Goal: Task Accomplishment & Management: Use online tool/utility

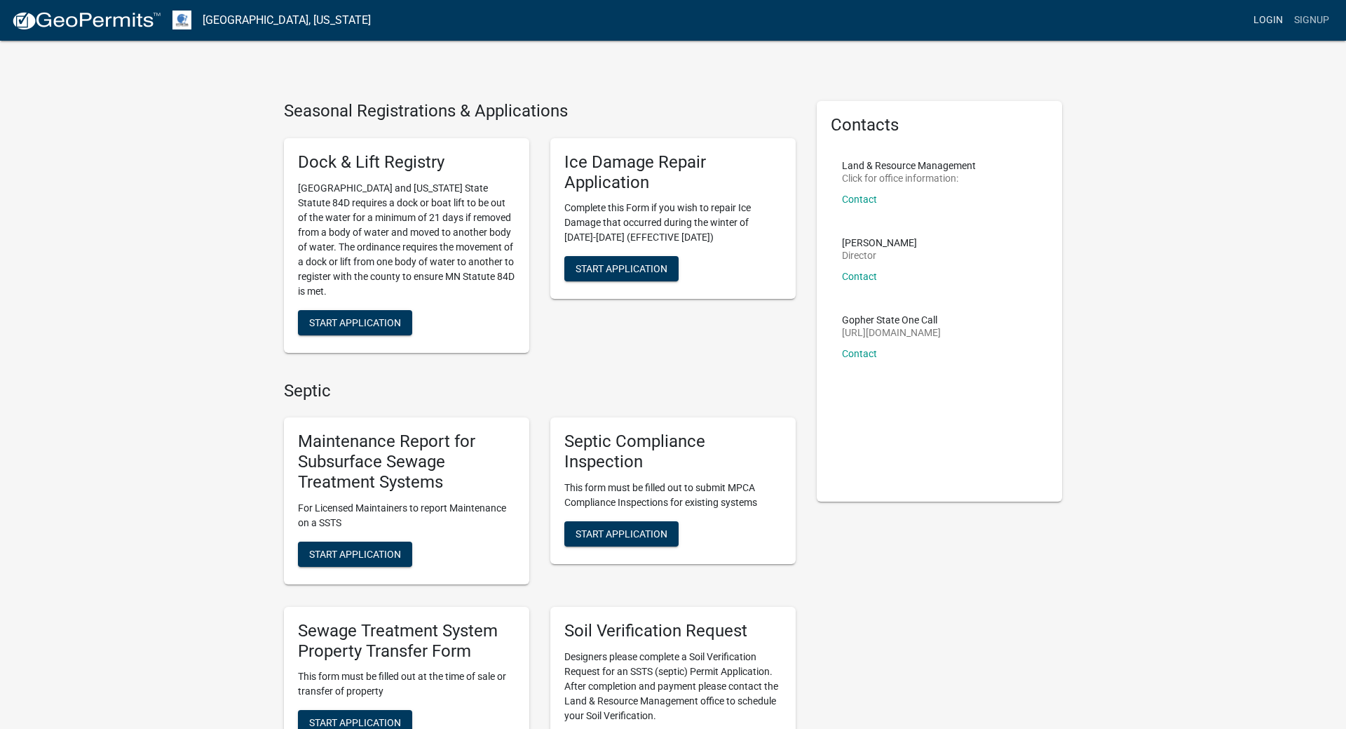
click at [1273, 18] on link "Login" at bounding box center [1268, 20] width 41 height 27
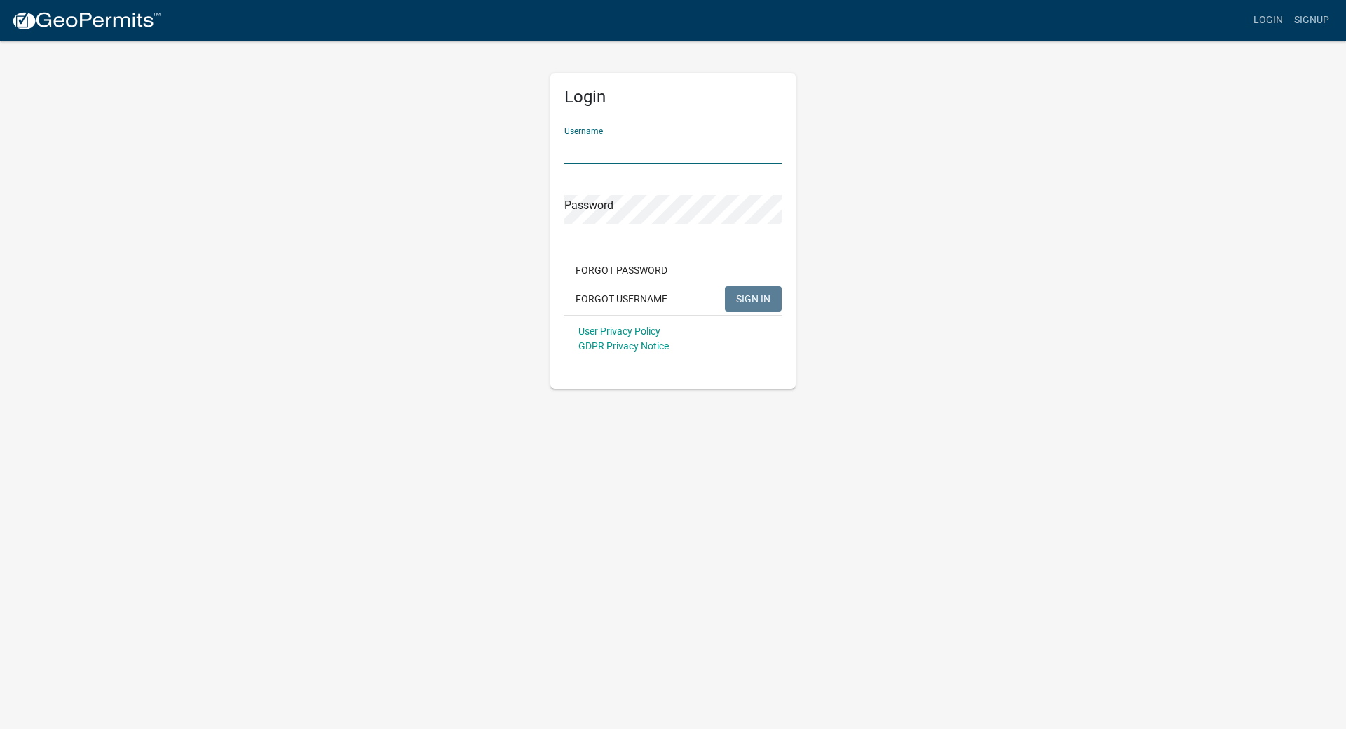
click at [670, 147] on input "Username" at bounding box center [672, 149] width 217 height 29
type input "MJevne"
click at [743, 298] on span "SIGN IN" at bounding box center [753, 297] width 34 height 11
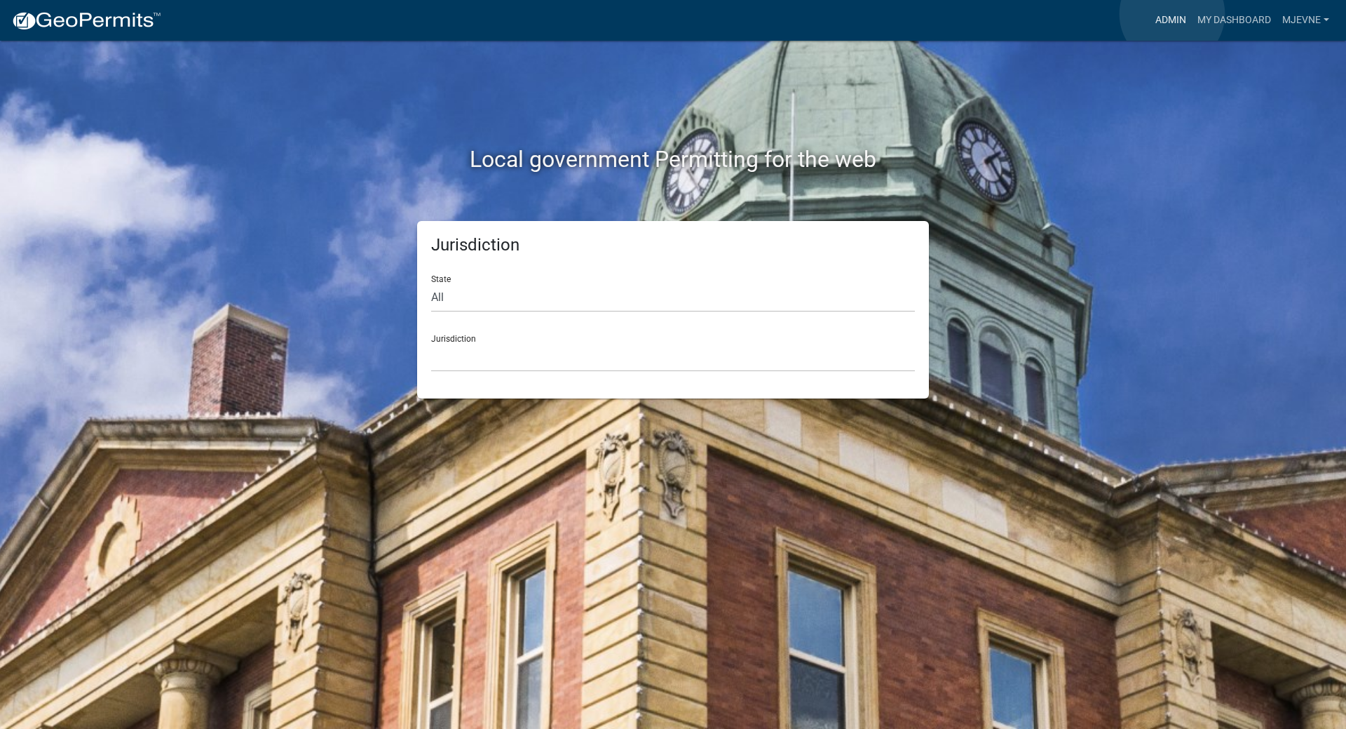
click at [1172, 14] on link "Admin" at bounding box center [1171, 20] width 42 height 27
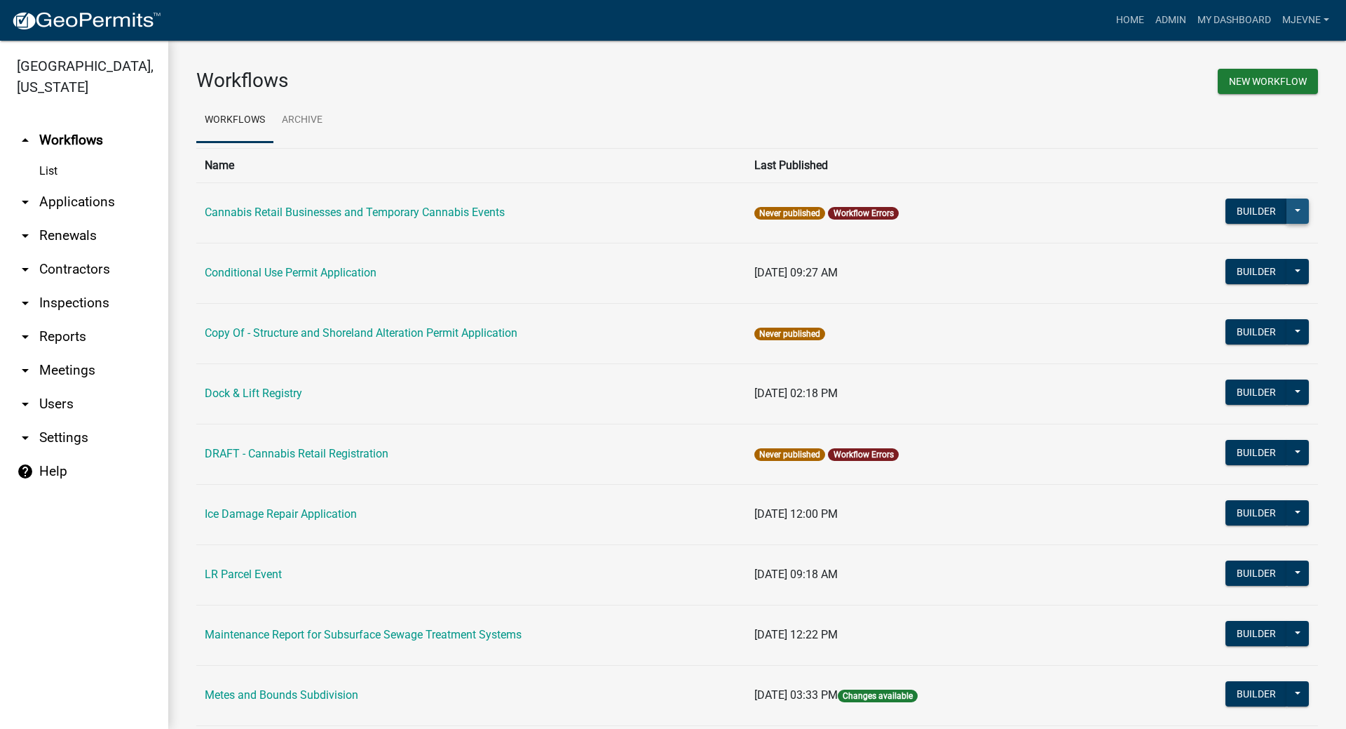
click at [1301, 213] on button at bounding box center [1298, 210] width 22 height 25
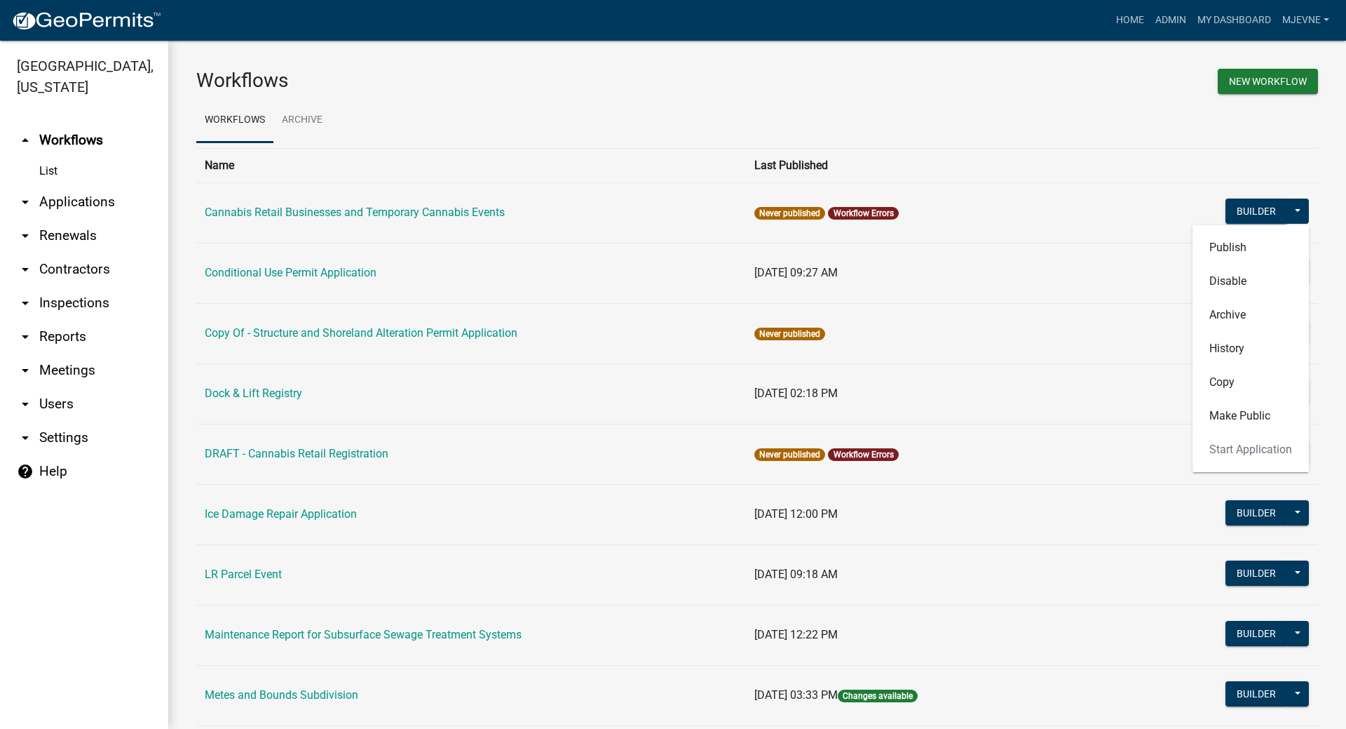
click at [1129, 269] on td "[DATE] 09:27 AM" at bounding box center [950, 273] width 408 height 60
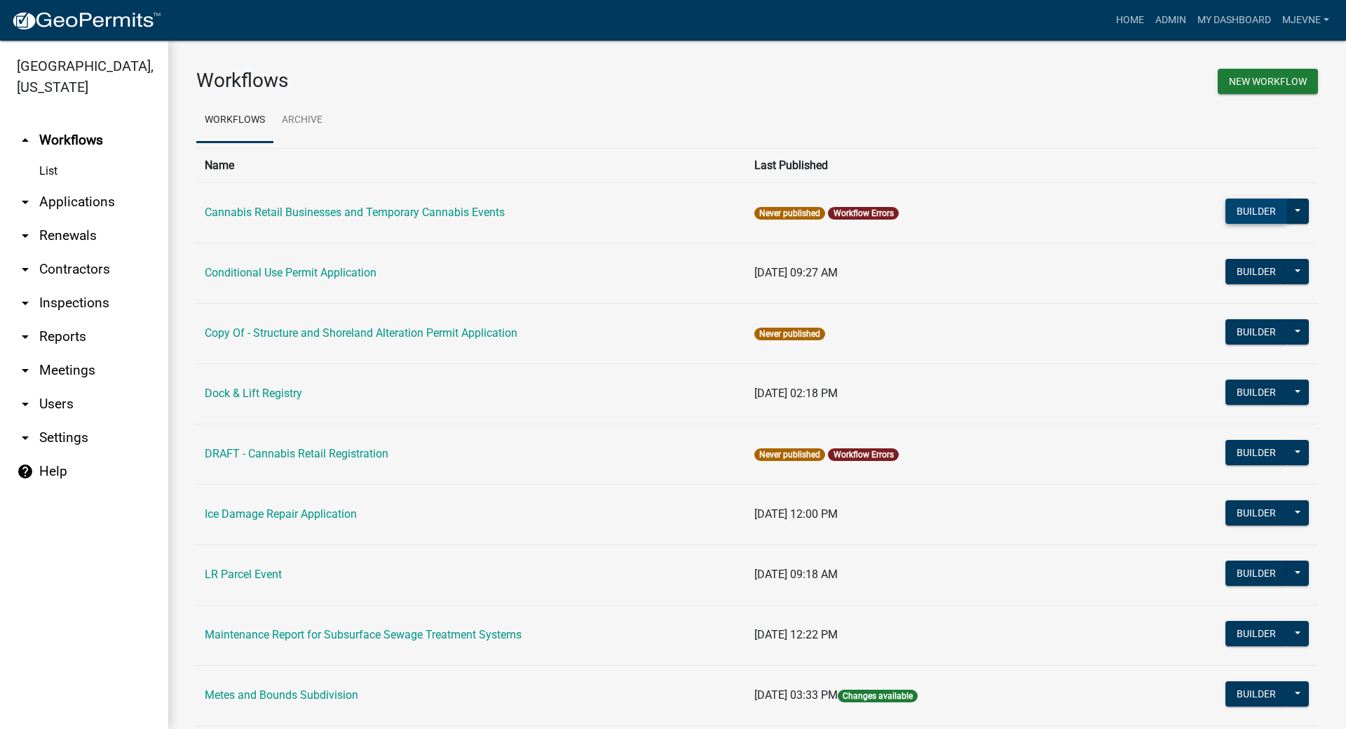
click at [1256, 208] on button "Builder" at bounding box center [1257, 210] width 62 height 25
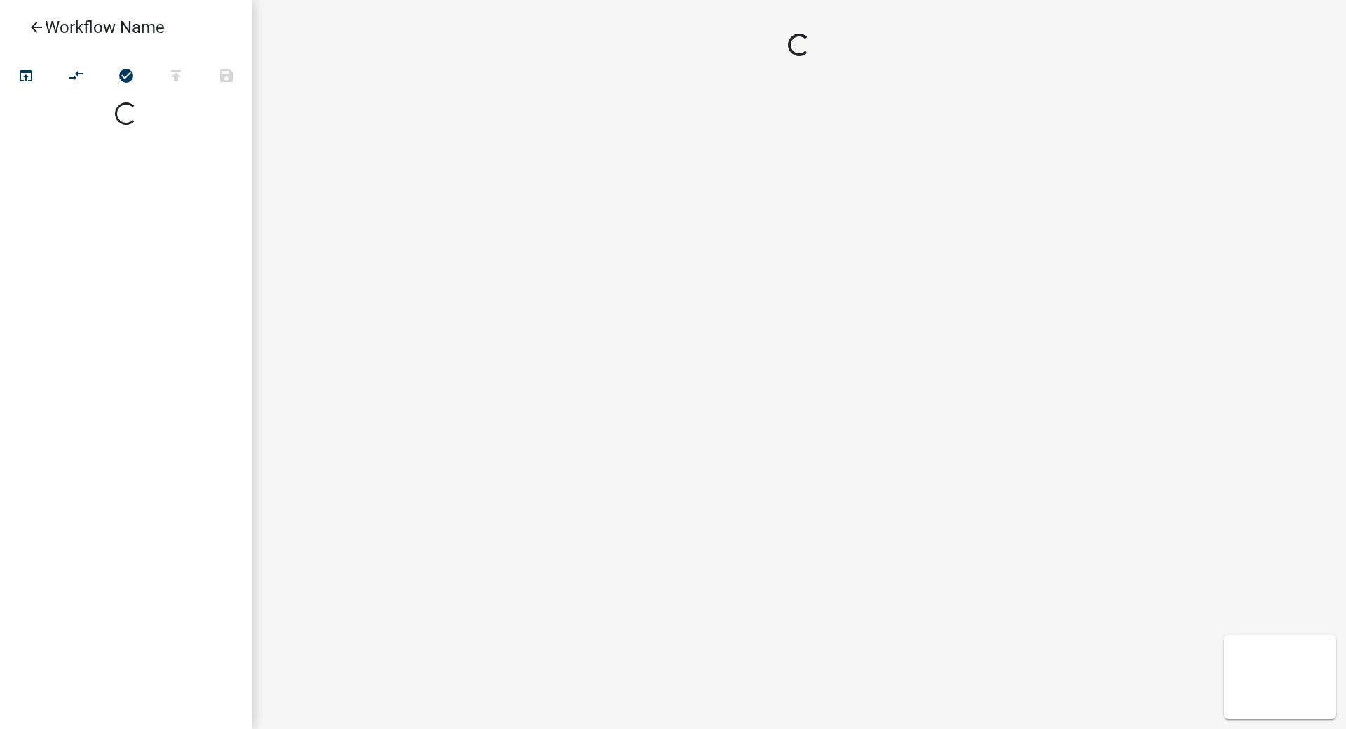
click at [1256, 208] on div at bounding box center [799, 364] width 1094 height 729
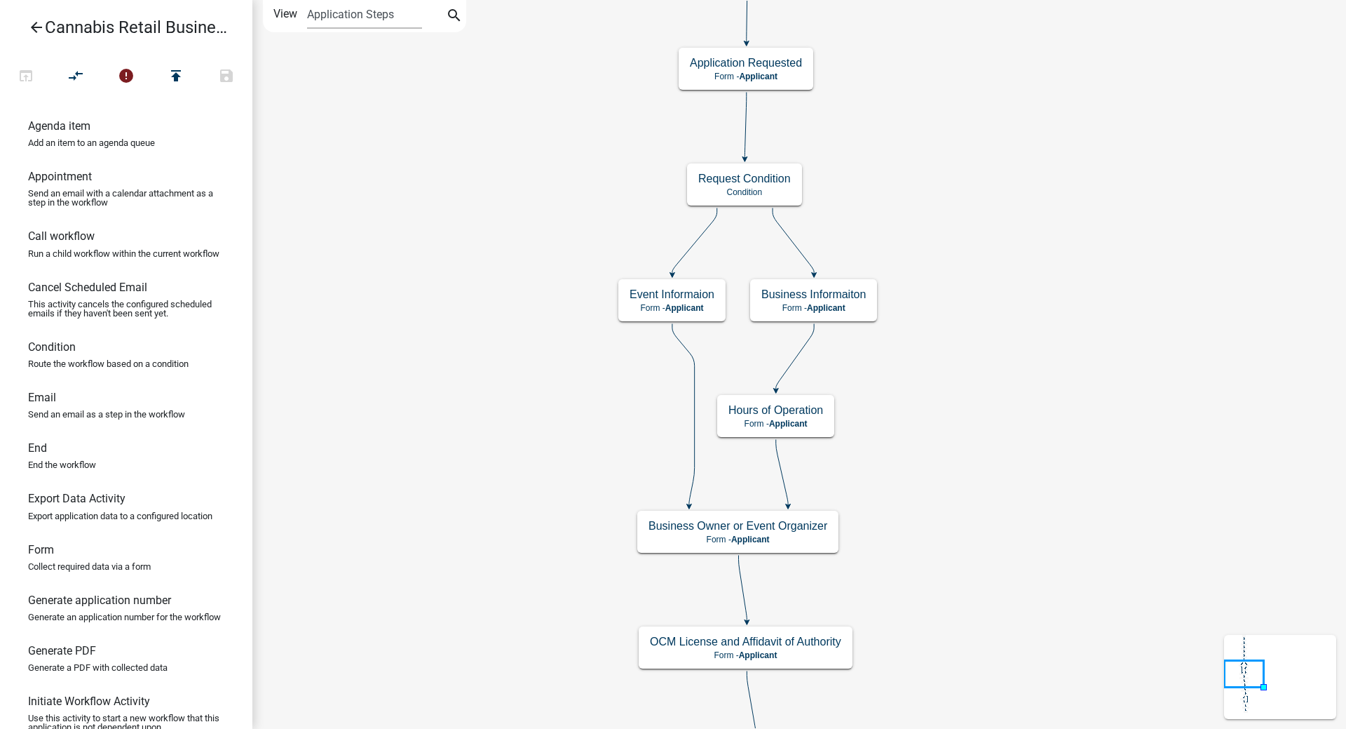
click at [520, 278] on div "start Start - Applicant Application Introduction Form - Applicant Parcel search…" at bounding box center [799, 364] width 1094 height 729
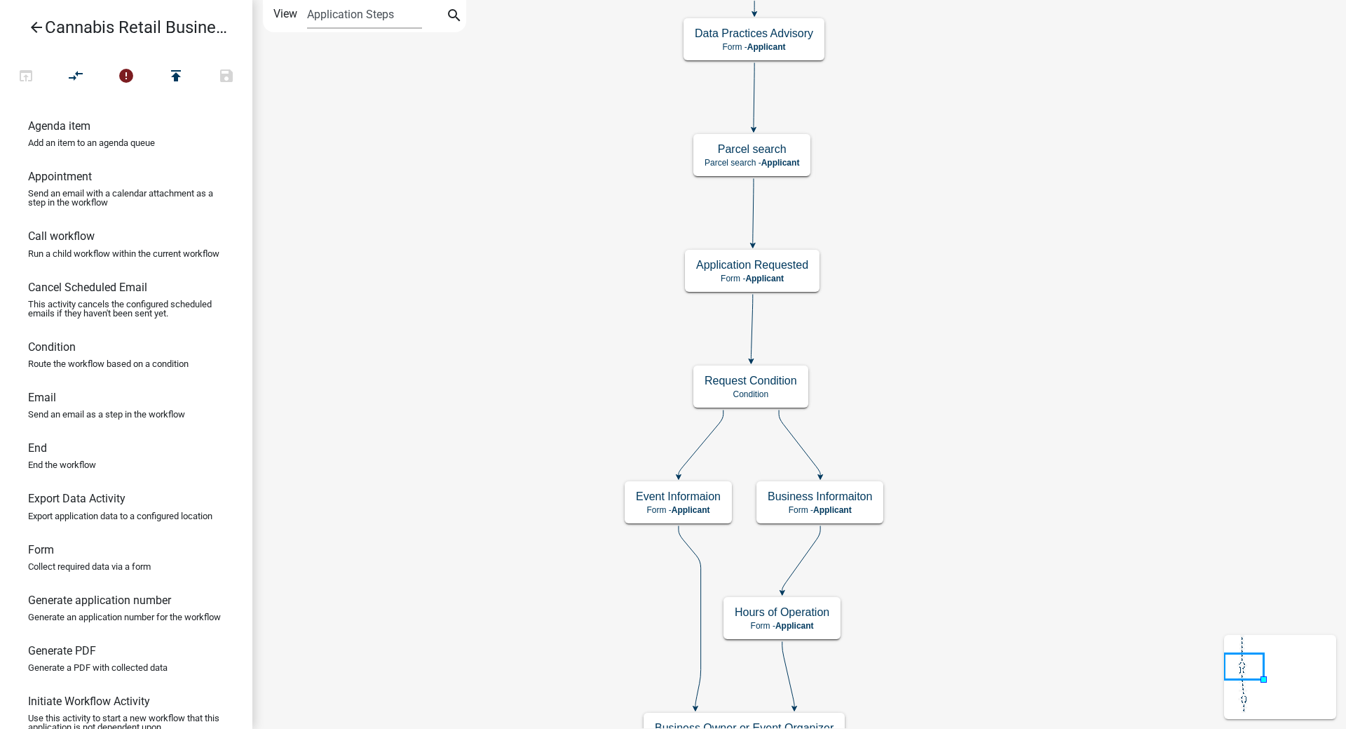
click at [530, 449] on div "start Start - Applicant Application Introduction Form - Applicant Parcel search…" at bounding box center [799, 364] width 1094 height 729
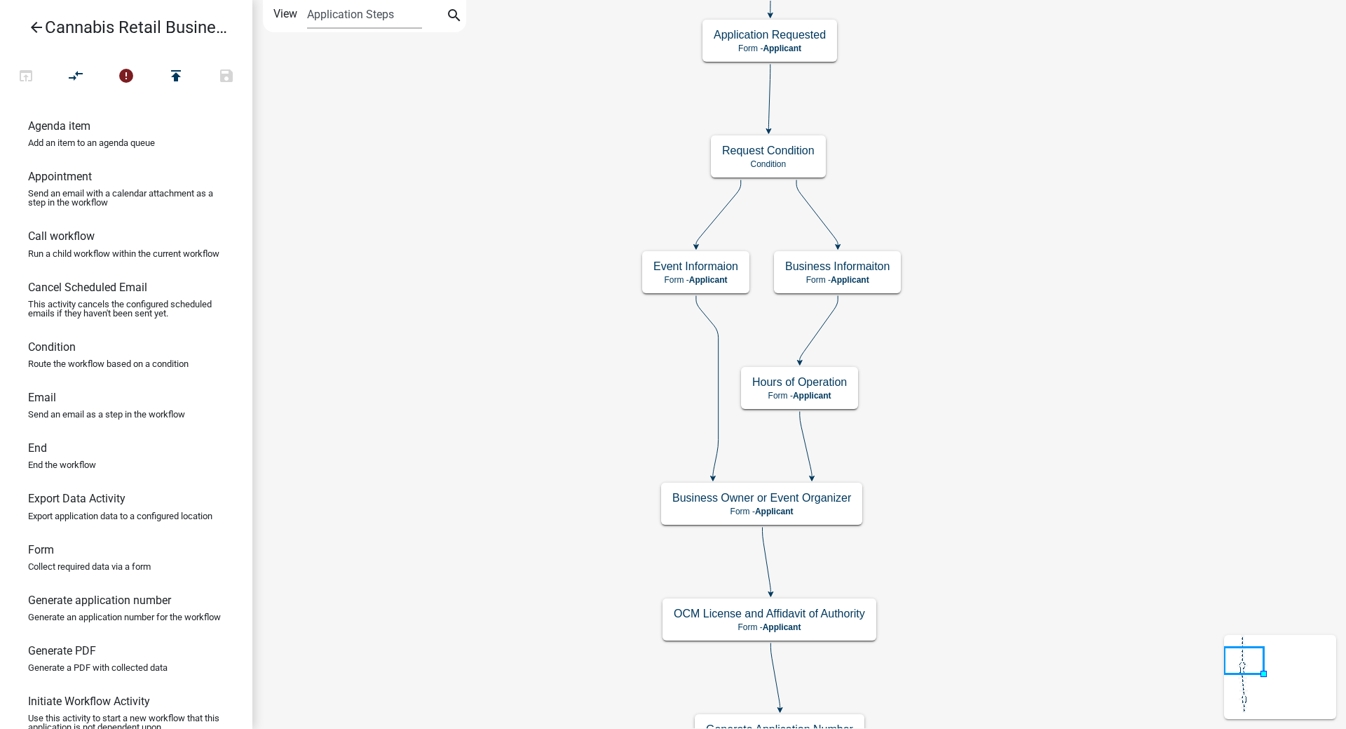
click at [454, 265] on div "start Start - Applicant Application Introduction Form - Applicant Parcel search…" at bounding box center [799, 364] width 1094 height 729
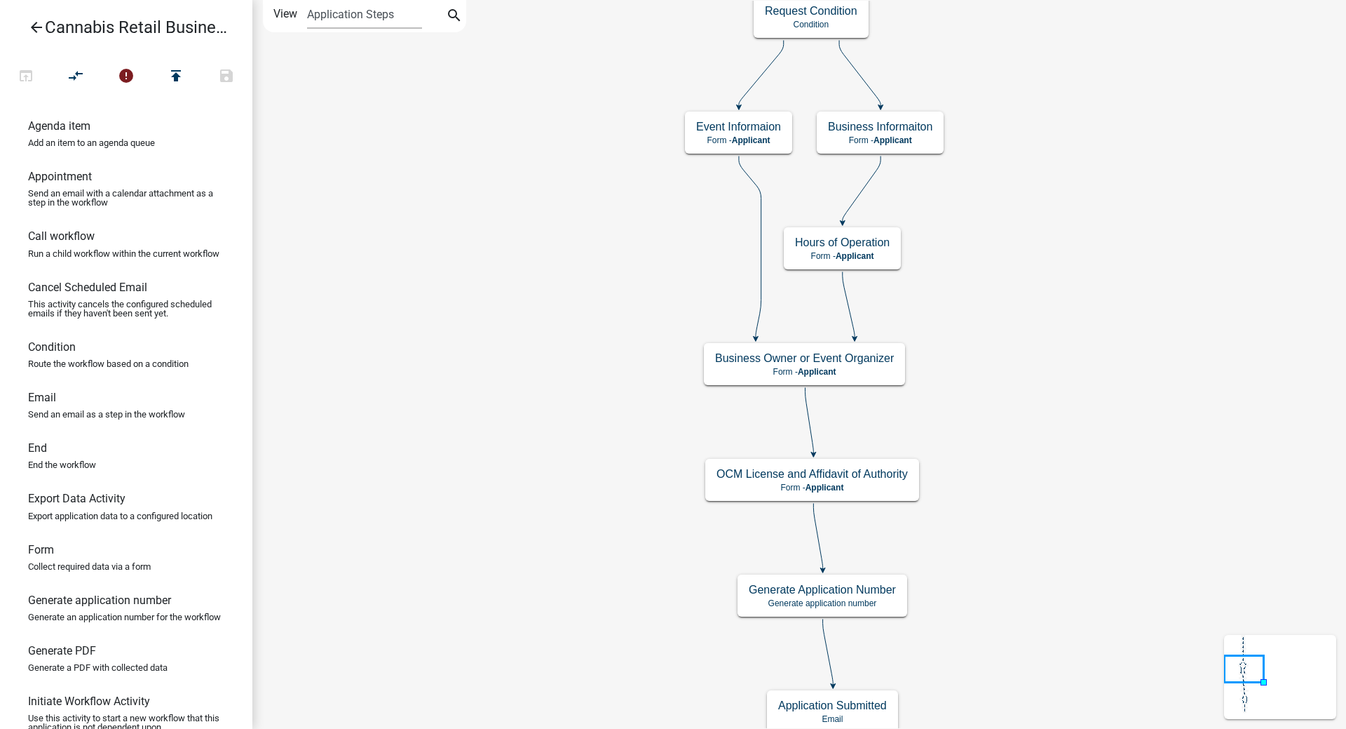
click at [482, 130] on div "start Start - Applicant Application Introduction Form - Applicant Parcel search…" at bounding box center [799, 364] width 1094 height 729
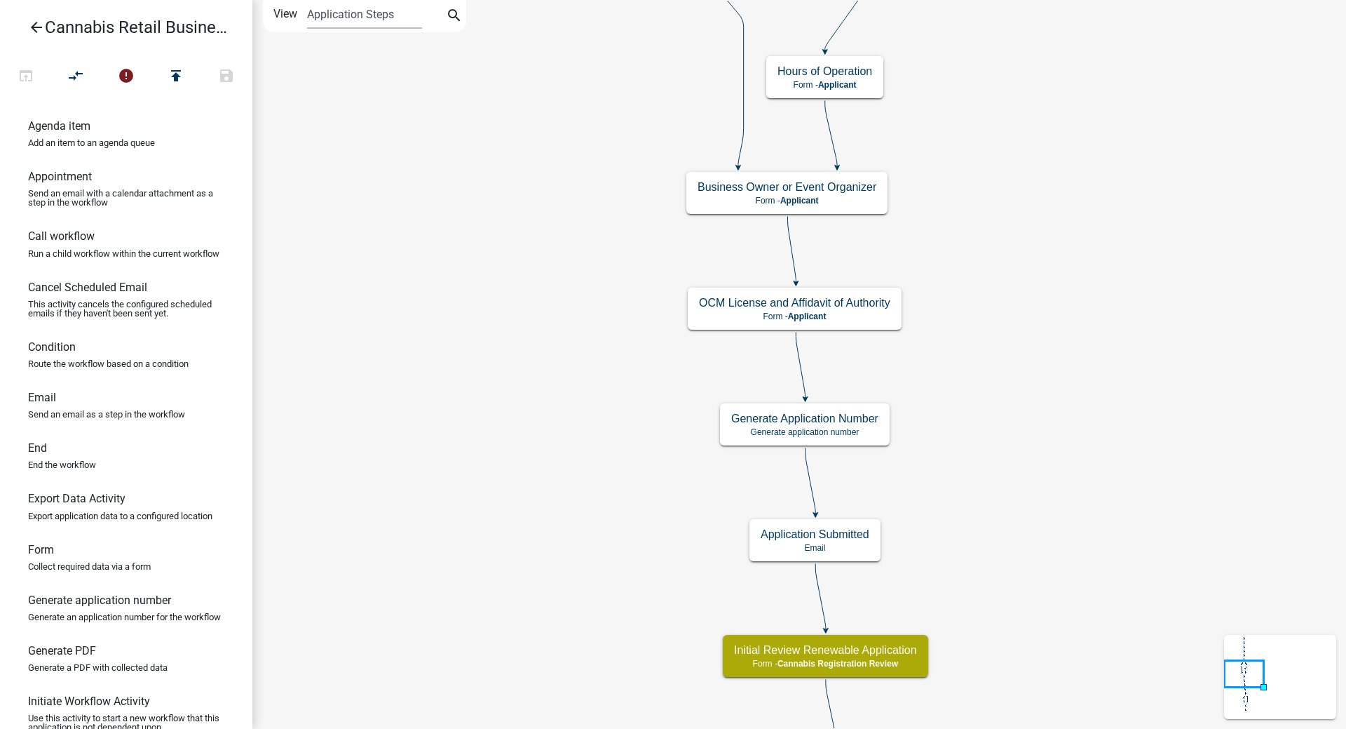
click at [421, 1] on div "start Start - Applicant Application Introduction Form - Applicant Parcel search…" at bounding box center [799, 364] width 1094 height 729
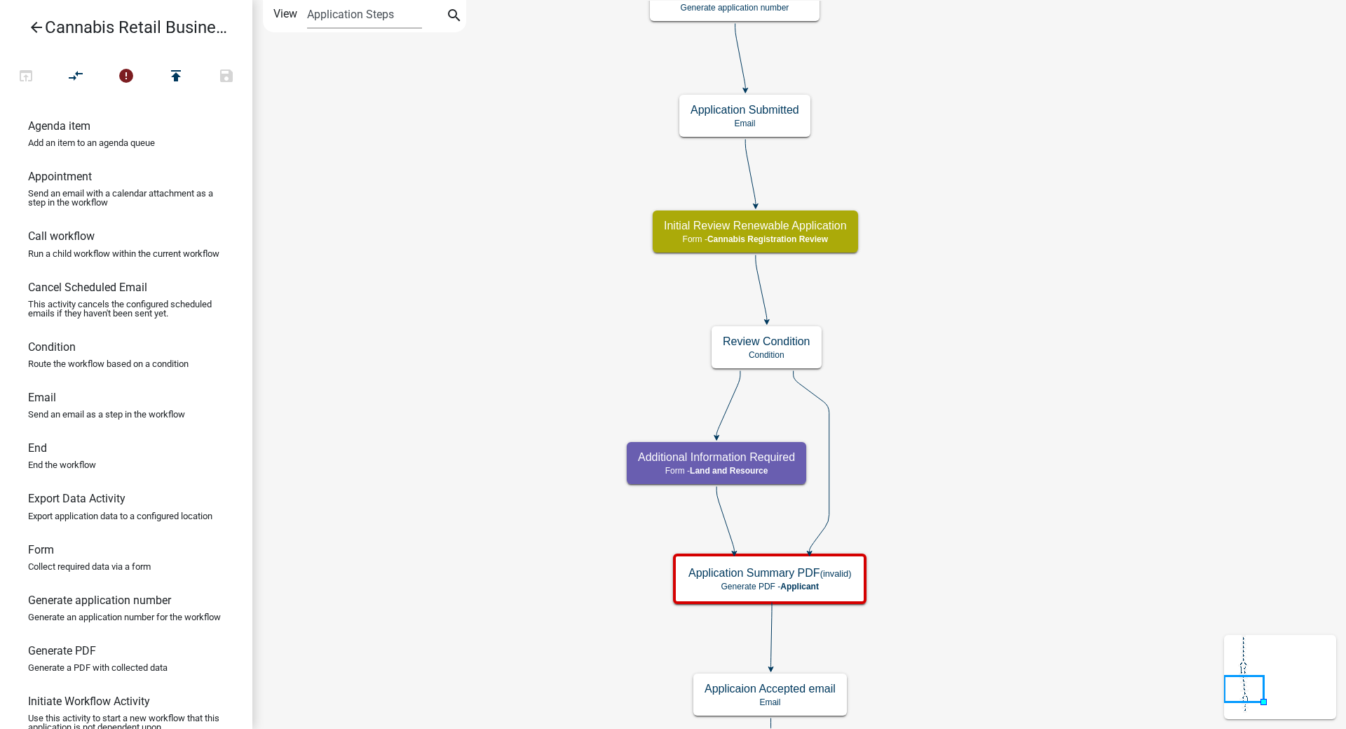
click at [417, 412] on div "start Start - Applicant Application Introduction Form - Applicant Parcel search…" at bounding box center [799, 364] width 1094 height 729
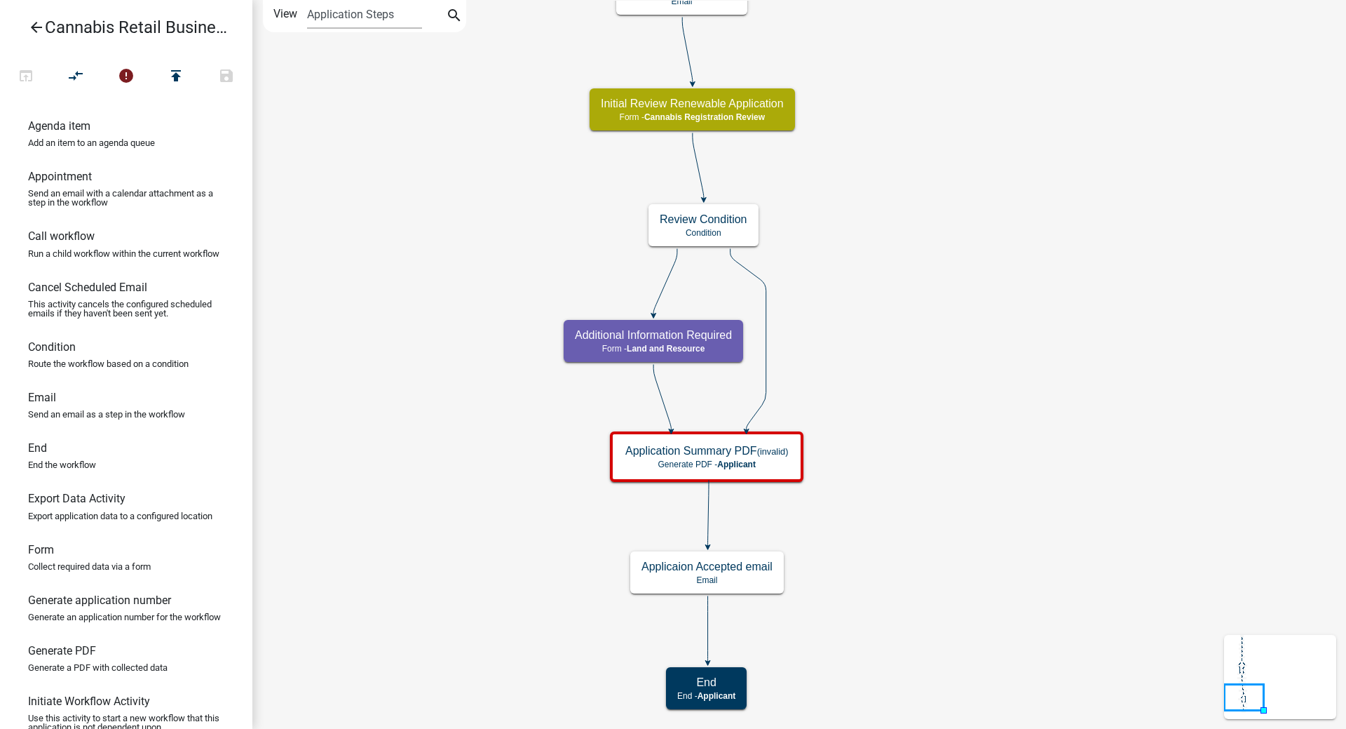
click at [543, 628] on div "start Start - Applicant Application Introduction Form - Applicant Parcel search…" at bounding box center [799, 364] width 1094 height 729
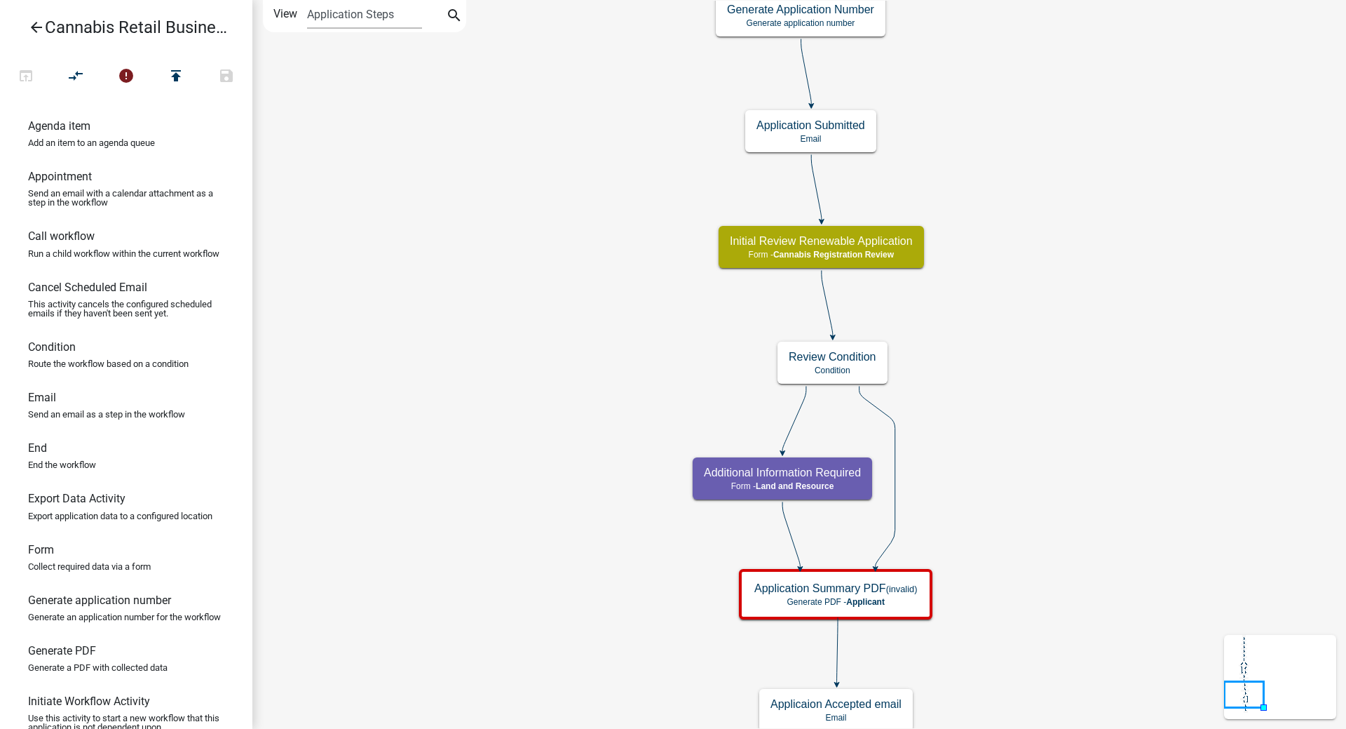
click at [531, 293] on div "start Start - Applicant Application Introduction Form - Applicant Parcel search…" at bounding box center [799, 364] width 1094 height 729
